Goal: Task Accomplishment & Management: Use online tool/utility

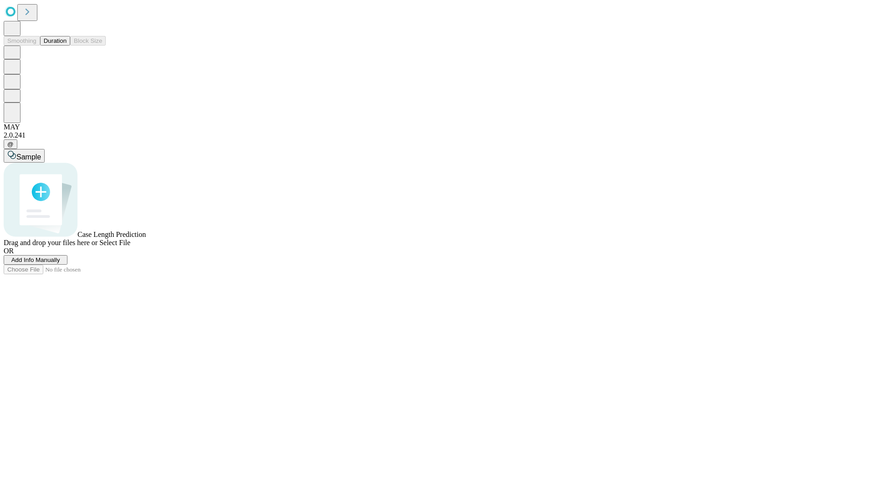
click at [67, 46] on button "Duration" at bounding box center [55, 41] width 30 height 10
click at [60, 263] on span "Add Info Manually" at bounding box center [35, 259] width 49 height 7
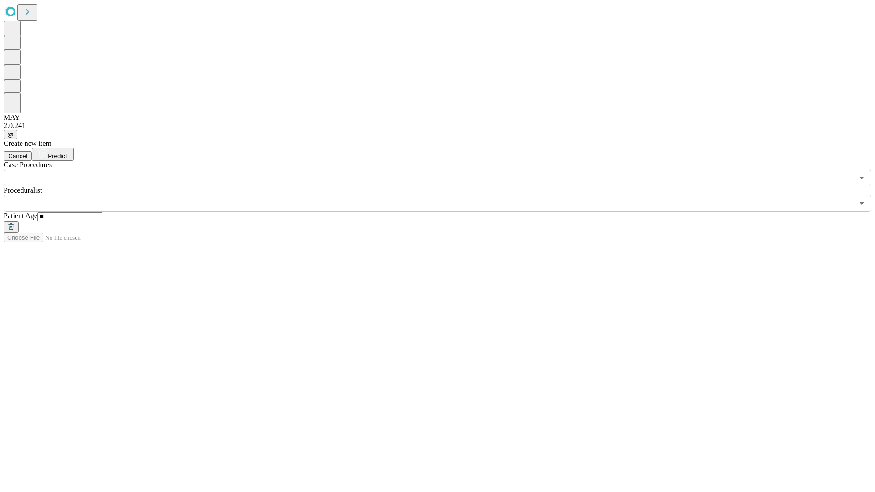
type input "**"
click at [444, 195] on input "text" at bounding box center [429, 203] width 850 height 17
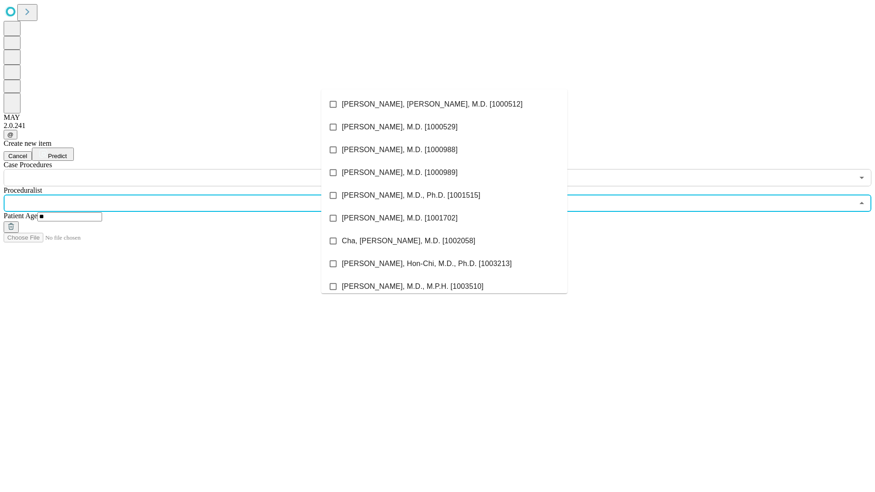
click at [444, 104] on li "[PERSON_NAME], [PERSON_NAME], M.D. [1000512]" at bounding box center [444, 104] width 246 height 23
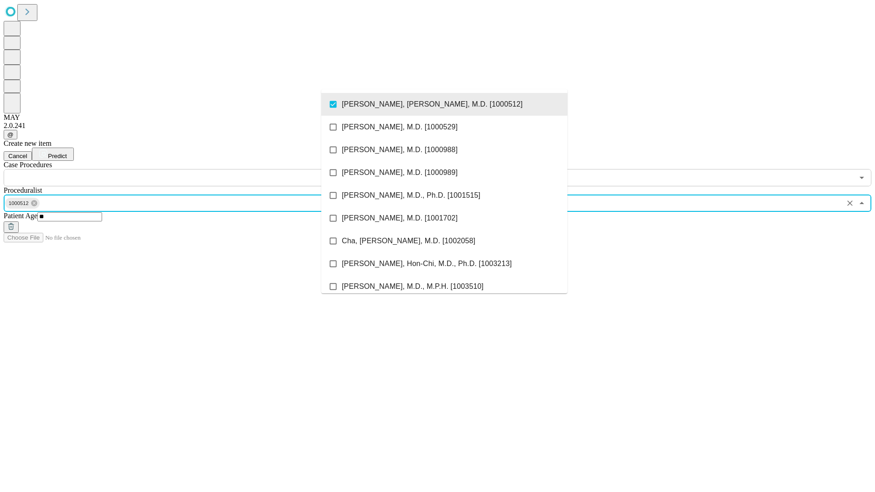
click at [191, 169] on input "text" at bounding box center [429, 177] width 850 height 17
